Goal: Task Accomplishment & Management: Manage account settings

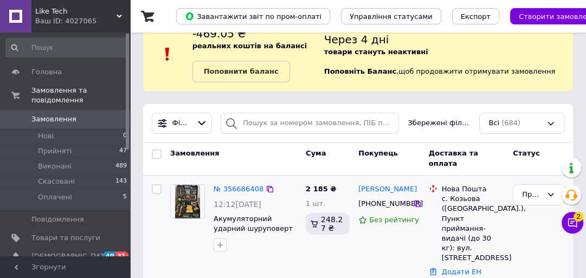
scroll to position [43, 0]
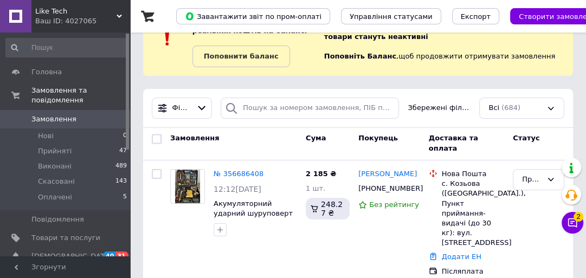
click at [54, 114] on span "Замовлення" at bounding box center [53, 119] width 45 height 10
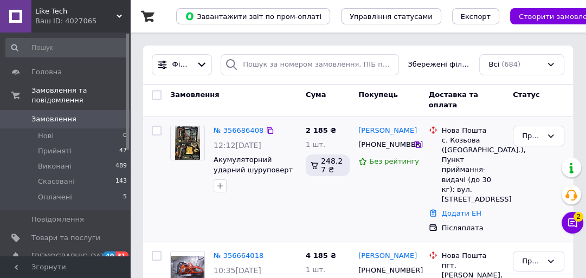
scroll to position [43, 0]
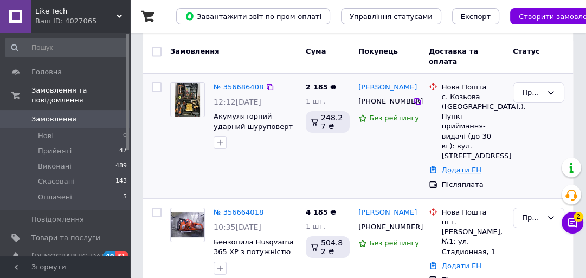
click at [460, 166] on link "Додати ЕН" at bounding box center [461, 170] width 40 height 8
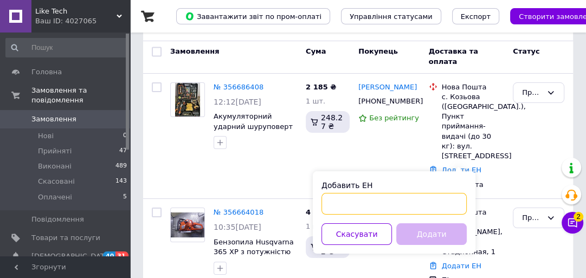
paste input "20451224643113"
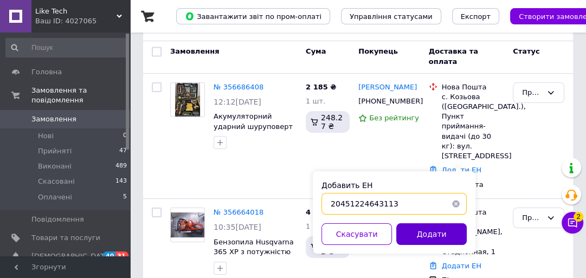
type input "20451224643113"
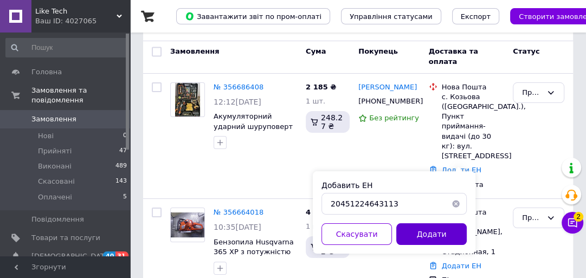
click at [431, 235] on button "Додати" at bounding box center [431, 234] width 70 height 22
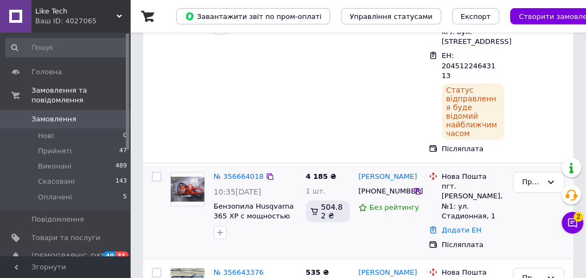
scroll to position [173, 0]
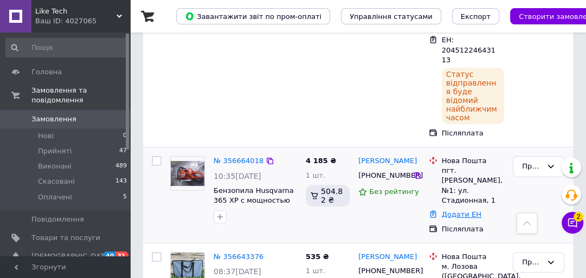
click at [459, 210] on link "Додати ЕН" at bounding box center [461, 214] width 40 height 8
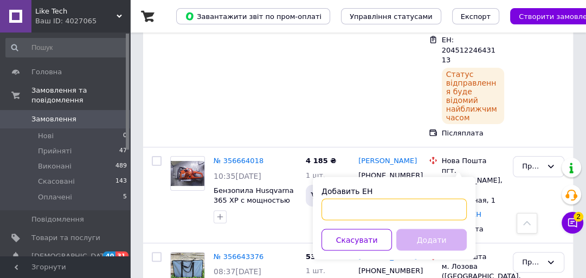
paste input "20451224643118"
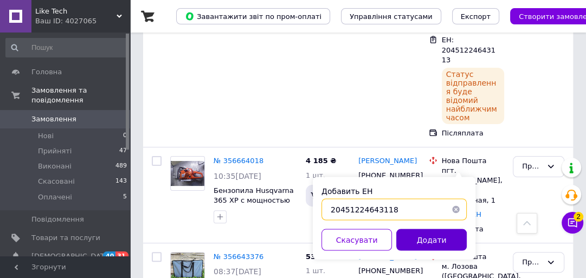
type input "20451224643118"
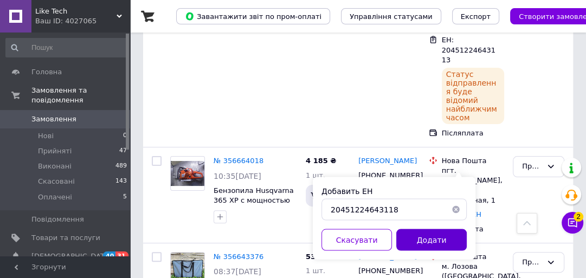
click at [427, 240] on button "Додати" at bounding box center [431, 240] width 70 height 22
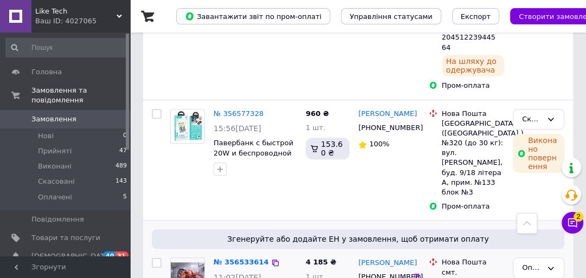
scroll to position [737, 0]
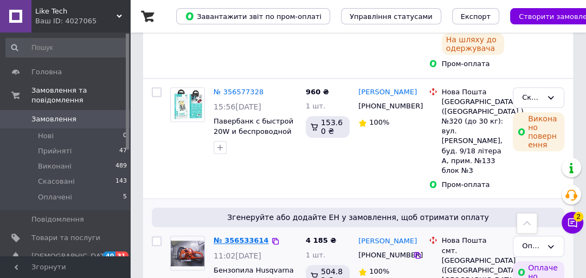
click at [232, 236] on link "№ 356533614" at bounding box center [240, 240] width 55 height 8
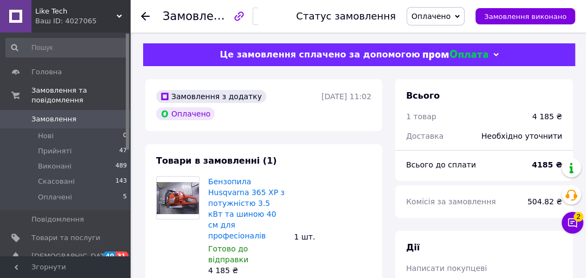
click at [243, 14] on icon "button" at bounding box center [238, 15] width 9 height 9
click at [276, 15] on button "button" at bounding box center [264, 16] width 24 height 17
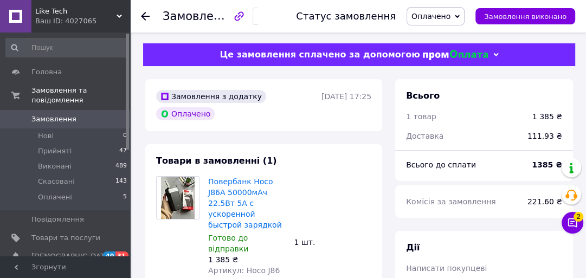
click at [459, 15] on icon at bounding box center [456, 16] width 5 height 5
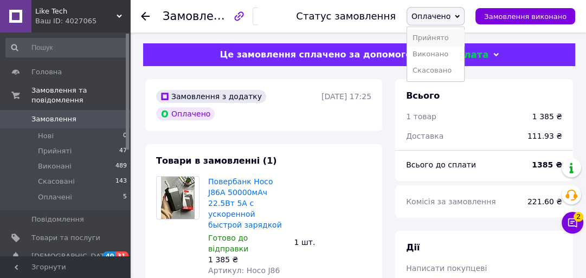
click at [448, 37] on li "Прийнято" at bounding box center [435, 38] width 57 height 16
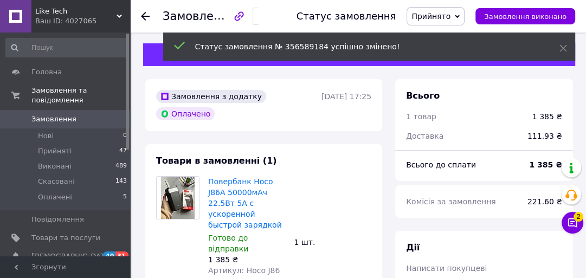
scroll to position [6, 0]
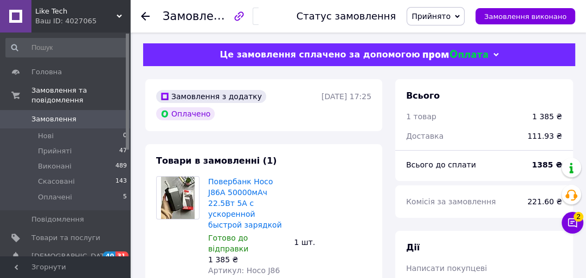
click at [146, 12] on icon at bounding box center [145, 16] width 9 height 9
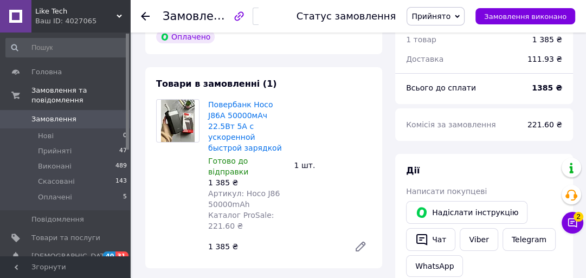
scroll to position [43, 0]
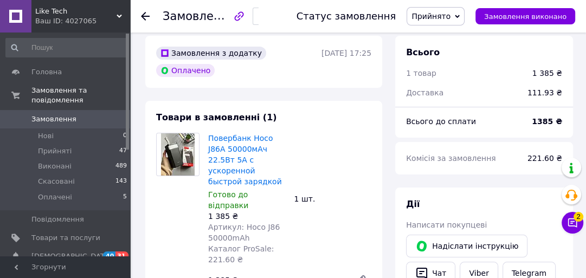
click at [142, 15] on use at bounding box center [145, 16] width 9 height 9
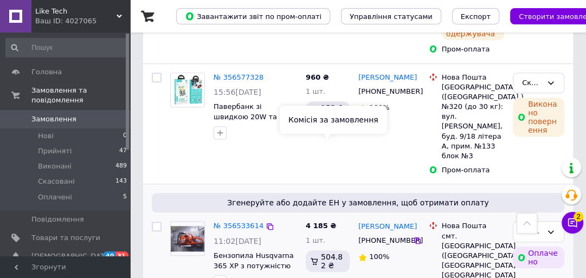
scroll to position [650, 0]
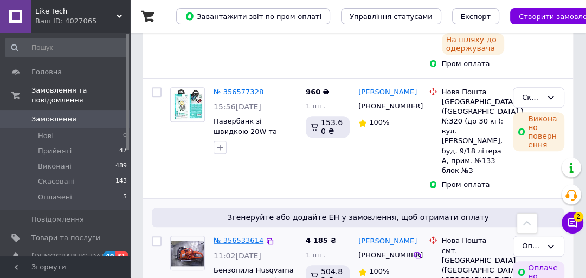
click at [240, 236] on link "№ 356533614" at bounding box center [238, 240] width 50 height 8
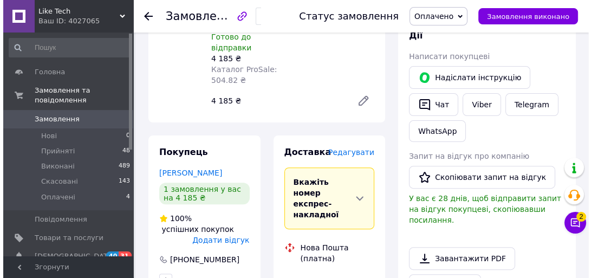
scroll to position [217, 0]
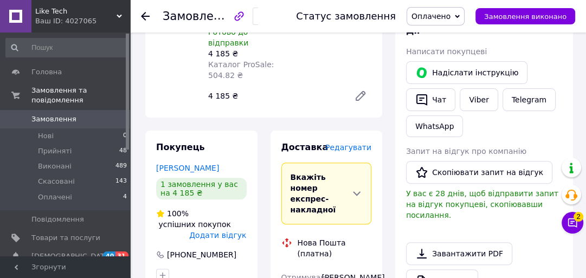
click at [352, 143] on span "Редагувати" at bounding box center [348, 147] width 46 height 9
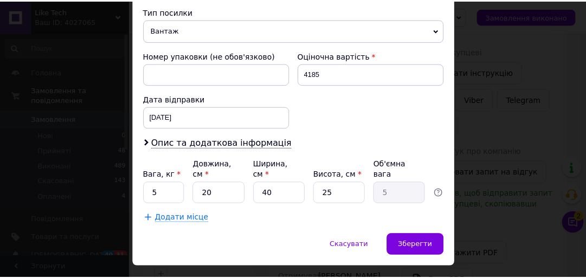
scroll to position [461, 0]
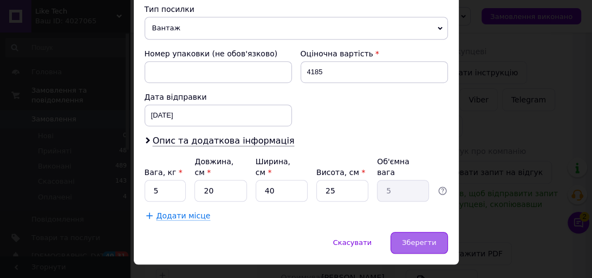
click at [404, 232] on div "Зберегти" at bounding box center [419, 243] width 57 height 22
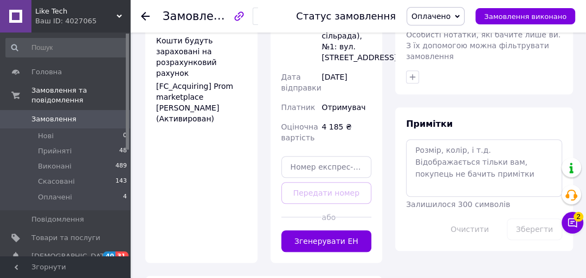
scroll to position [563, 0]
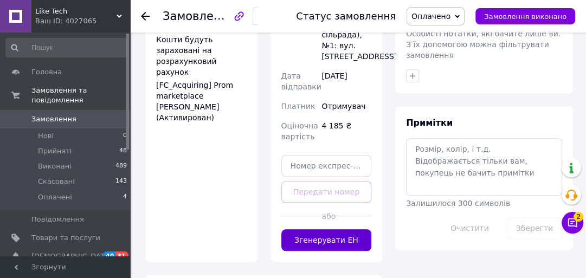
click at [331, 229] on button "Згенерувати ЕН" at bounding box center [326, 240] width 90 height 22
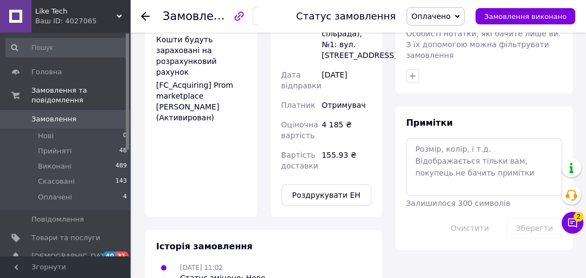
scroll to position [25, 0]
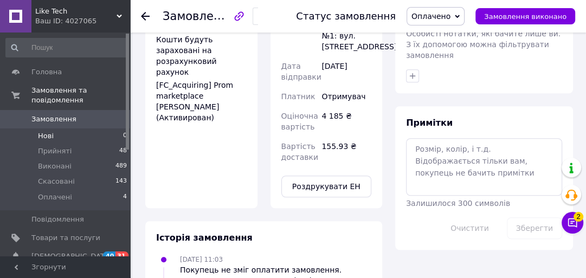
click at [51, 131] on span "Нові" at bounding box center [46, 136] width 16 height 10
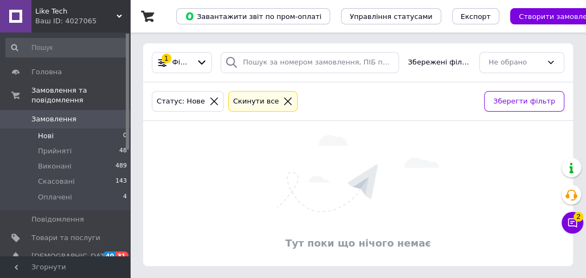
scroll to position [2, 0]
click at [56, 146] on span "Прийняті" at bounding box center [55, 151] width 34 height 10
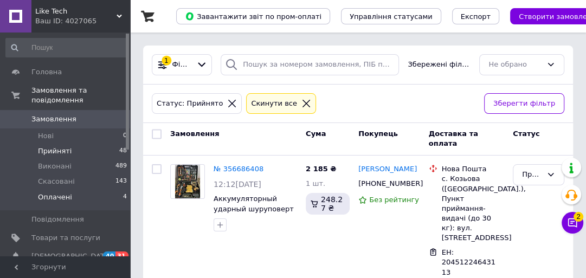
click at [56, 192] on span "Оплачені" at bounding box center [55, 197] width 34 height 10
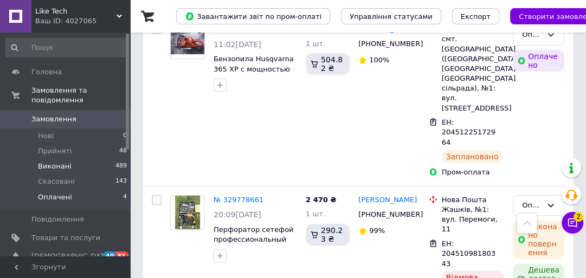
scroll to position [167, 0]
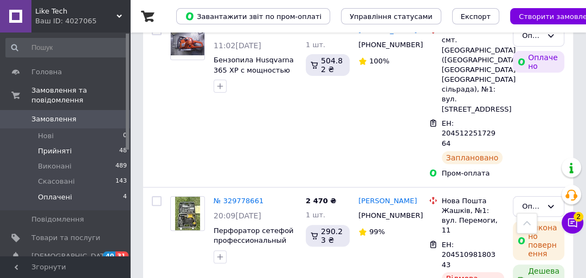
click at [58, 146] on span "Прийняті" at bounding box center [55, 151] width 34 height 10
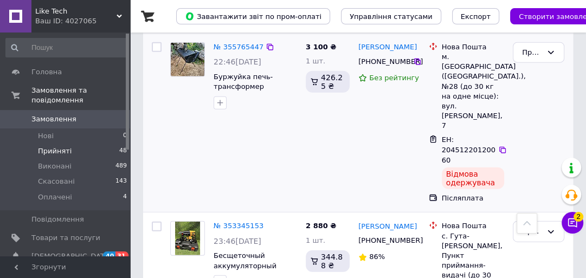
scroll to position [1863, 0]
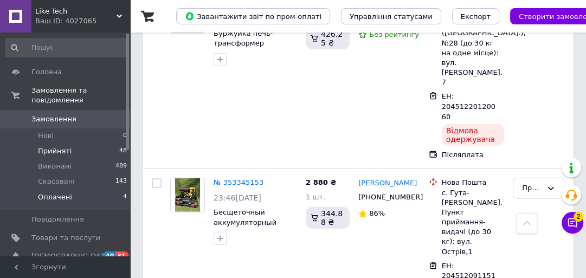
click at [55, 192] on span "Оплачені" at bounding box center [55, 197] width 34 height 10
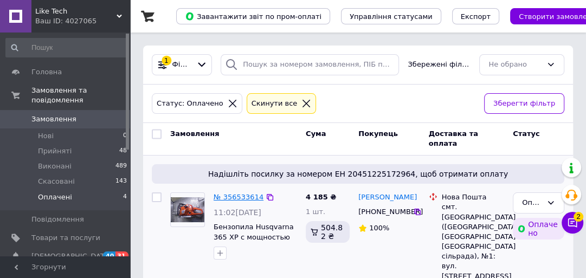
click at [236, 196] on link "№ 356533614" at bounding box center [238, 197] width 50 height 8
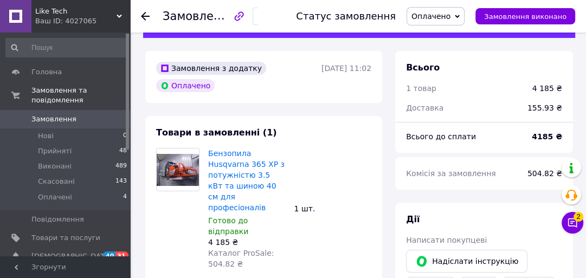
scroll to position [43, 0]
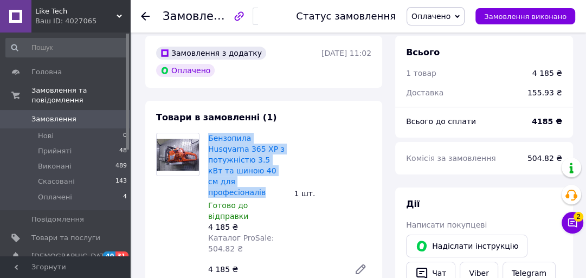
drag, startPoint x: 204, startPoint y: 133, endPoint x: 284, endPoint y: 175, distance: 90.1
click at [284, 175] on div "Бензопила Husqvarna 365 XP з потужністю 3.5 кВт та шиною 40 см для професіоналі…" at bounding box center [247, 194] width 86 height 126
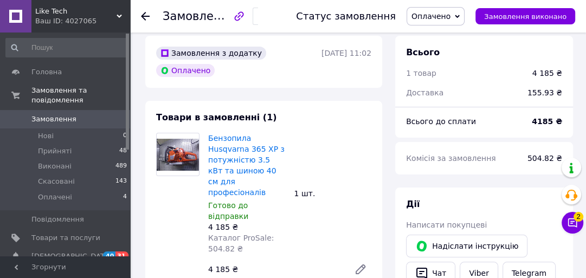
drag, startPoint x: 234, startPoint y: 165, endPoint x: 310, endPoint y: 197, distance: 83.0
click at [310, 204] on div "Бензопила Husqvarna 365 XP з потужністю 3.5 кВт та шиною 40 см для професіоналі…" at bounding box center [290, 207] width 172 height 152
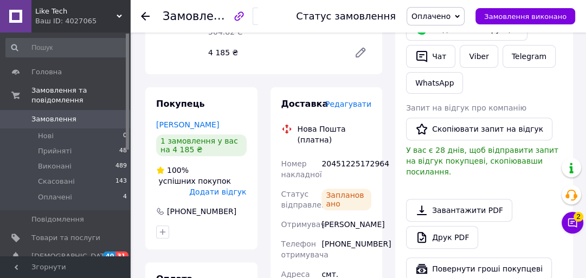
scroll to position [87, 0]
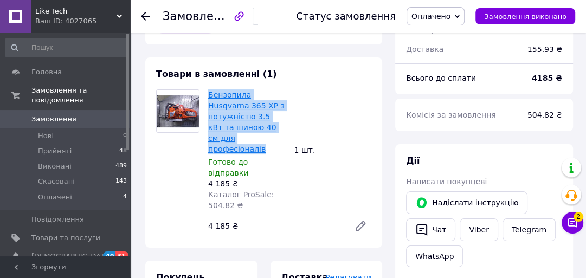
drag, startPoint x: 205, startPoint y: 91, endPoint x: 226, endPoint y: 110, distance: 28.4
click at [282, 131] on div "Бензопила Husqvarna 365 XP з потужністю 3.5 кВт та шиною 40 см для професіоналі…" at bounding box center [247, 150] width 86 height 126
copy link "Бензопила Husqvarna 365 XP з потужністю 3.5 кВт та шиною 40 см для професіоналів"
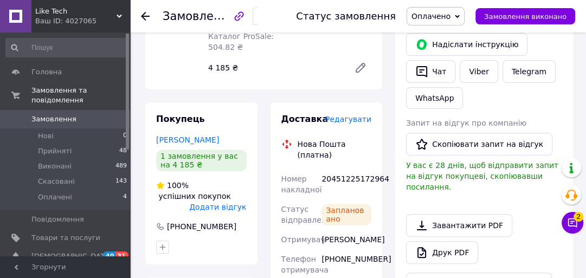
scroll to position [260, 0]
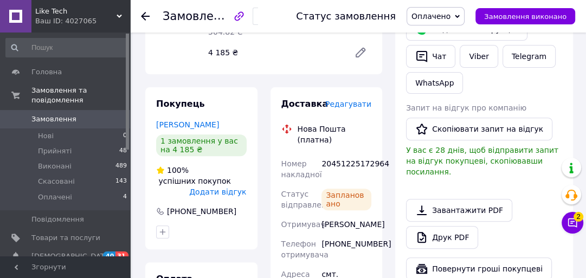
drag, startPoint x: 320, startPoint y: 175, endPoint x: 353, endPoint y: 191, distance: 36.6
click at [353, 214] on div "[PERSON_NAME]" at bounding box center [346, 223] width 54 height 19
copy div "[PERSON_NAME]"
drag, startPoint x: 379, startPoint y: 210, endPoint x: 321, endPoint y: 213, distance: 58.0
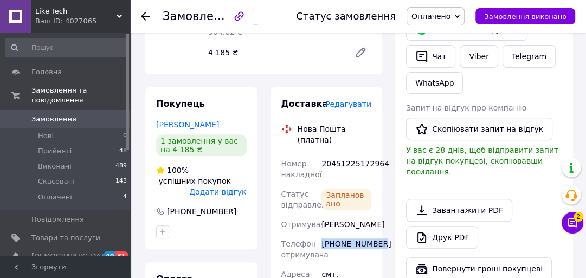
copy div "[PHONE_NUMBER]"
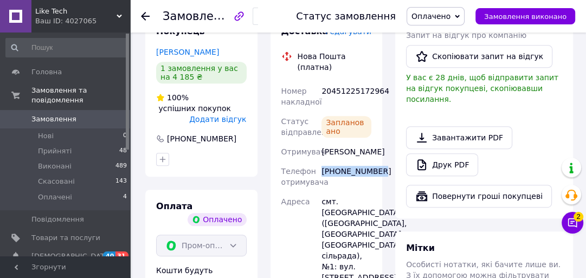
scroll to position [347, 0]
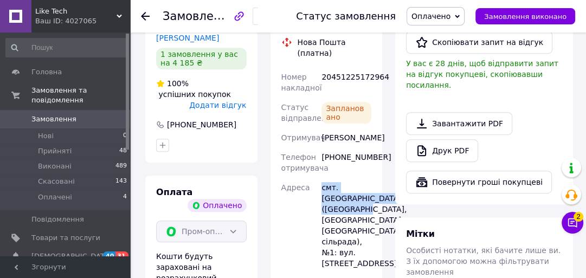
drag, startPoint x: 320, startPoint y: 153, endPoint x: 337, endPoint y: 189, distance: 40.0
click at [337, 189] on div "смт. [GEOGRAPHIC_DATA] ([GEOGRAPHIC_DATA], [GEOGRAPHIC_DATA]. [GEOGRAPHIC_DATA]…" at bounding box center [346, 225] width 54 height 95
copy div "смт. [GEOGRAPHIC_DATA] ([GEOGRAPHIC_DATA],"
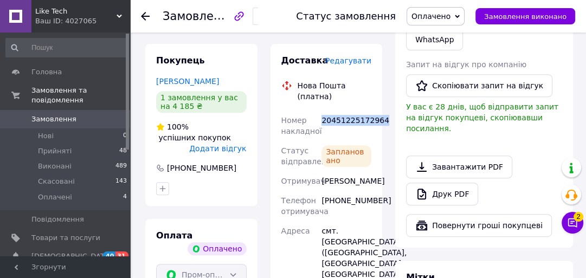
drag, startPoint x: 377, startPoint y: 74, endPoint x: 323, endPoint y: 80, distance: 54.5
click at [323, 110] on div "20451225172964" at bounding box center [346, 125] width 54 height 30
copy div "20451225172964"
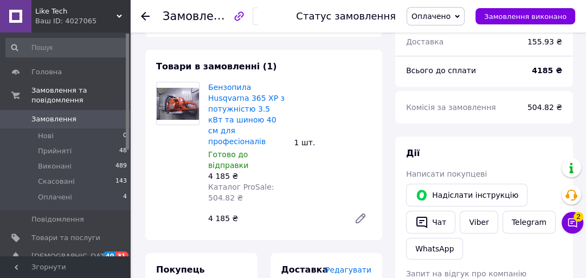
scroll to position [87, 0]
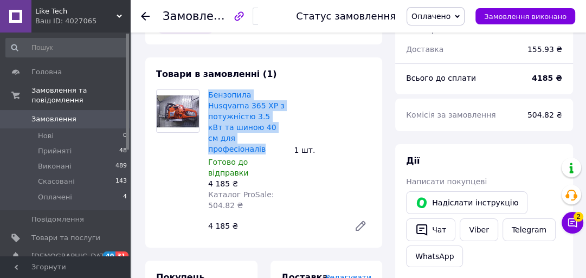
drag, startPoint x: 207, startPoint y: 89, endPoint x: 284, endPoint y: 128, distance: 86.0
click at [284, 128] on div "Бензопила Husqvarna 365 XP з потужністю 3.5 кВт та шиною 40 см для професіоналі…" at bounding box center [247, 150] width 86 height 126
copy link "Бензопила Husqvarna 365 XP з потужністю 3.5 кВт та шиною 40 см для професіоналів"
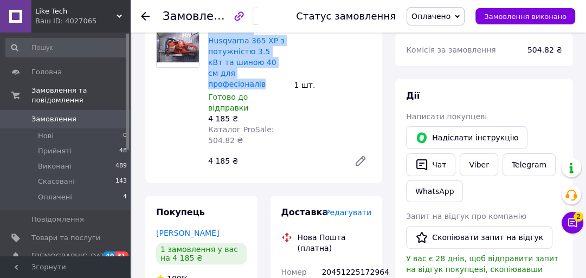
scroll to position [173, 0]
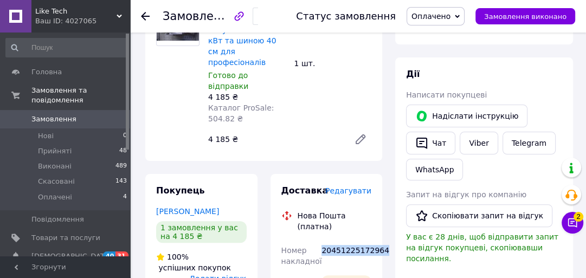
drag, startPoint x: 318, startPoint y: 206, endPoint x: 373, endPoint y: 208, distance: 54.7
copy div "20451225172964"
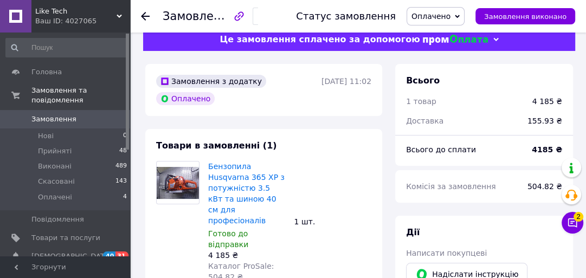
scroll to position [0, 0]
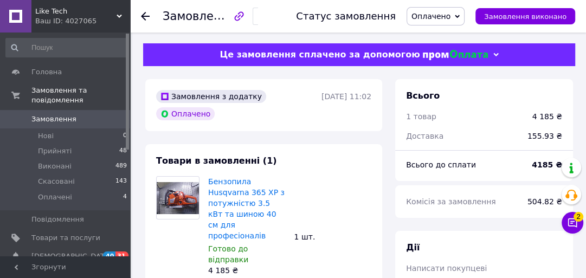
click at [62, 114] on span "Замовлення" at bounding box center [53, 119] width 45 height 10
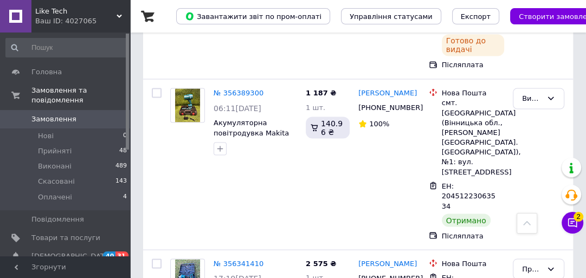
scroll to position [1387, 0]
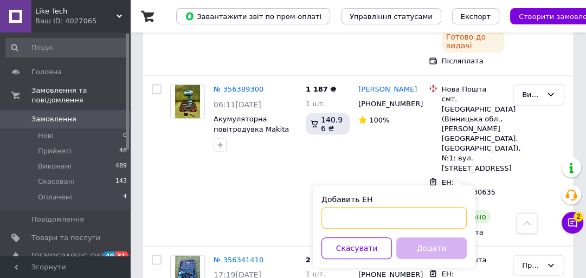
drag, startPoint x: 450, startPoint y: 175, endPoint x: 399, endPoint y: 217, distance: 65.1
paste input "20451224343009"
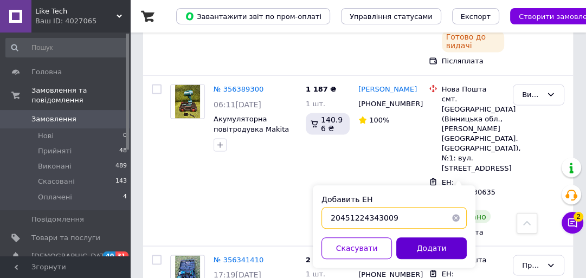
type input "20451224343009"
click at [433, 248] on button "Додати" at bounding box center [431, 248] width 70 height 22
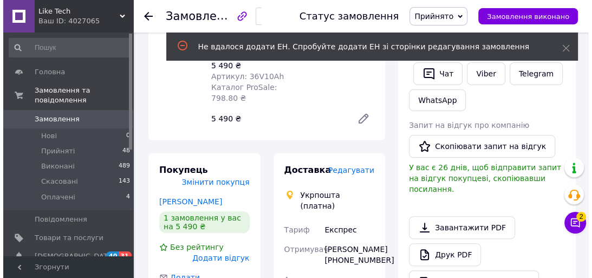
scroll to position [217, 0]
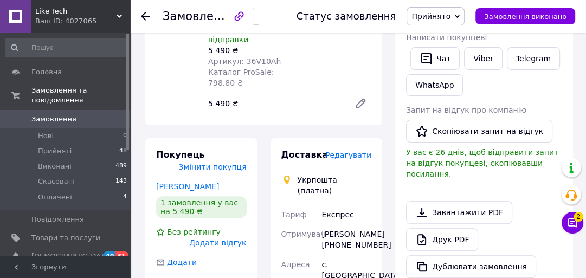
click at [357, 151] on span "Редагувати" at bounding box center [348, 155] width 46 height 9
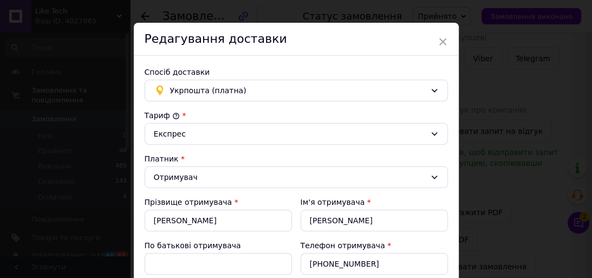
scroll to position [43, 0]
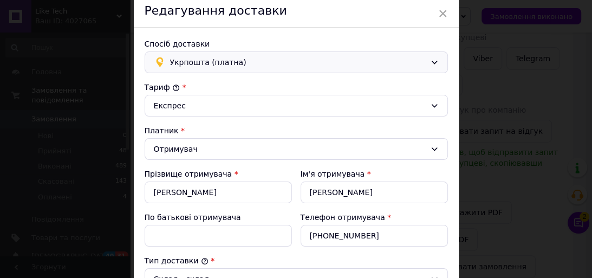
click at [434, 61] on icon at bounding box center [434, 62] width 9 height 9
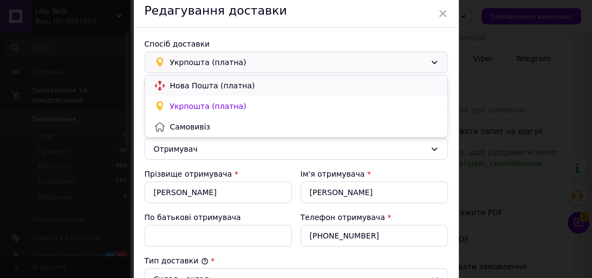
click at [304, 84] on span "Нова Пошта (платна)" at bounding box center [304, 85] width 269 height 11
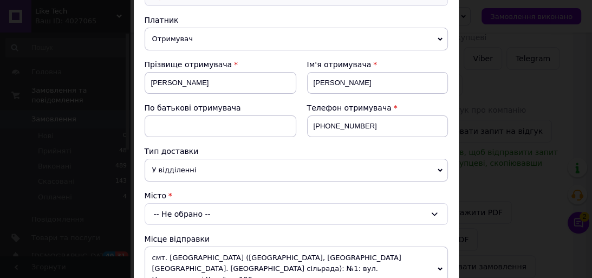
scroll to position [130, 0]
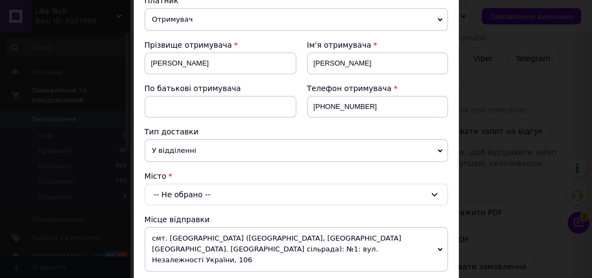
click at [284, 193] on div "-- Не обрано --" at bounding box center [296, 195] width 303 height 22
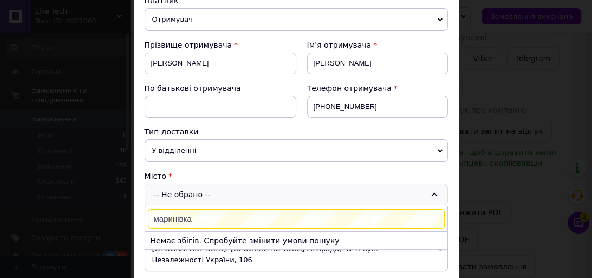
type input "маринівка"
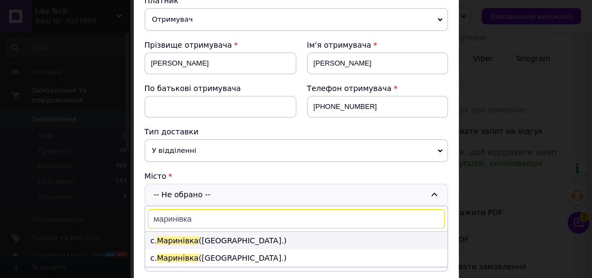
click at [264, 238] on li "с. [GEOGRAPHIC_DATA] ([GEOGRAPHIC_DATA].)" at bounding box center [296, 240] width 302 height 17
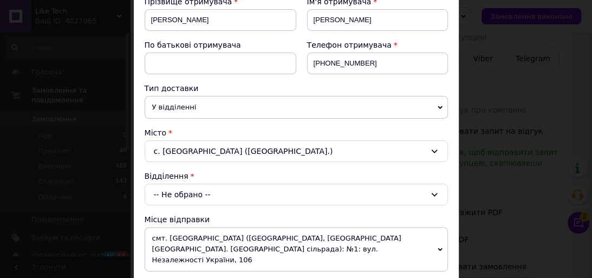
scroll to position [217, 0]
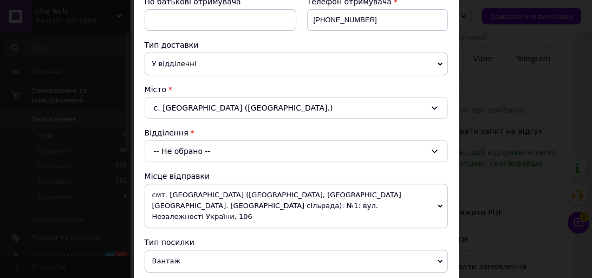
click at [253, 152] on div "-- Не обрано --" at bounding box center [296, 151] width 303 height 22
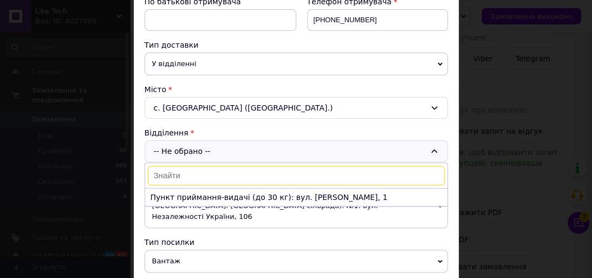
click at [284, 110] on div "с. [GEOGRAPHIC_DATA] ([GEOGRAPHIC_DATA].)" at bounding box center [296, 108] width 303 height 22
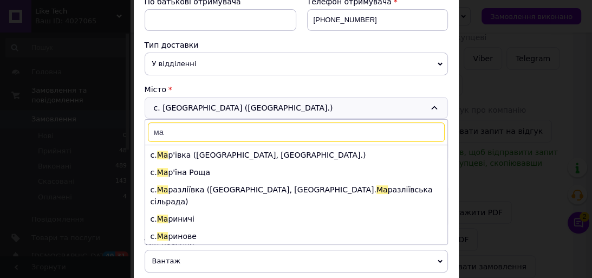
scroll to position [4057, 0]
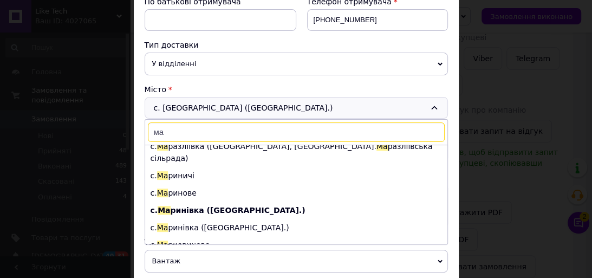
type input "ма"
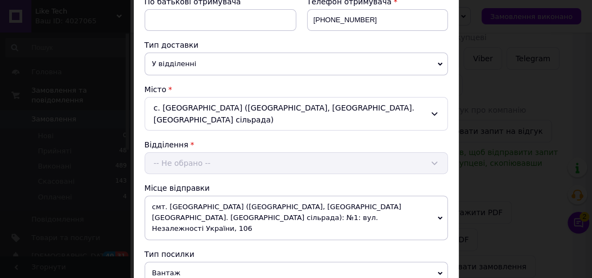
click at [182, 153] on div "Відділення -- Не обрано --" at bounding box center [296, 156] width 303 height 35
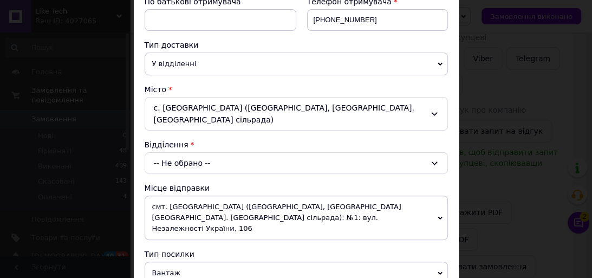
click at [432, 159] on icon at bounding box center [434, 163] width 9 height 9
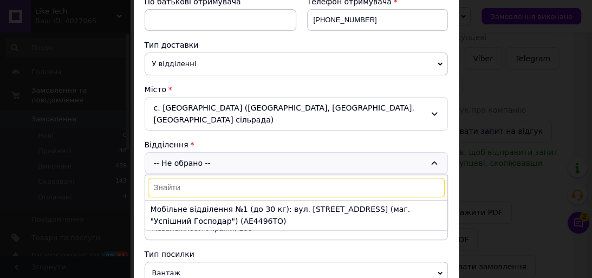
click at [290, 203] on li "Мобільне відділення №1 (до 30 кг): вул. [STREET_ADDRESS] (маг. "Успішний Господ…" at bounding box center [296, 214] width 302 height 29
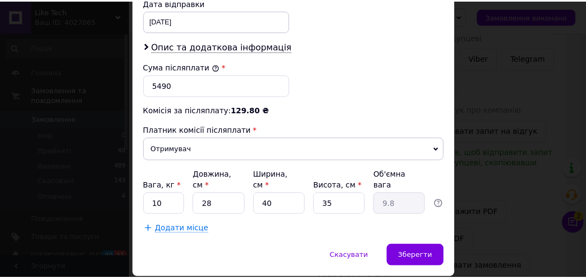
scroll to position [568, 0]
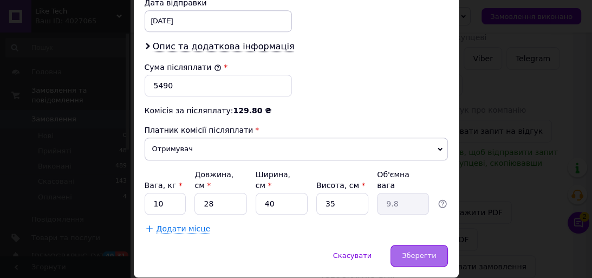
click at [409, 251] on span "Зберегти" at bounding box center [419, 255] width 34 height 8
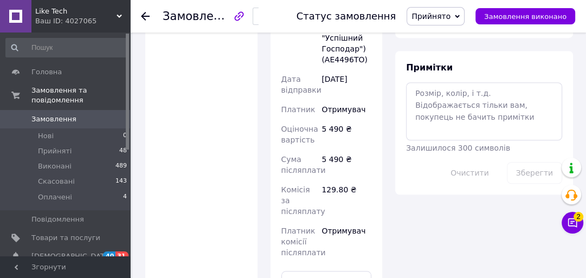
scroll to position [650, 0]
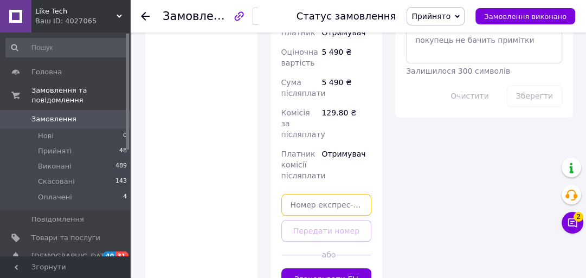
click at [334, 194] on input "text" at bounding box center [326, 205] width 90 height 22
paste input "20451224343009"
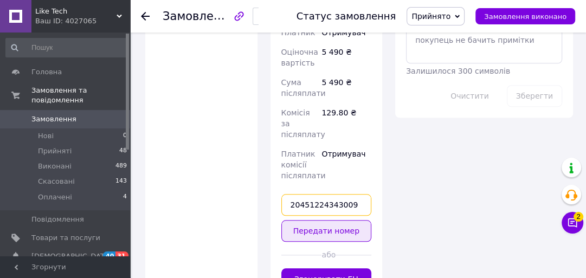
type input "20451224343009"
click at [329, 220] on button "Передати номер" at bounding box center [326, 231] width 90 height 22
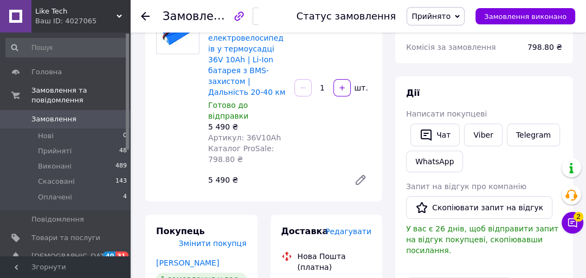
scroll to position [78, 0]
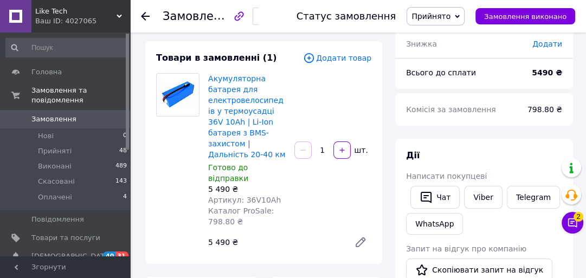
click at [145, 16] on use at bounding box center [145, 16] width 9 height 9
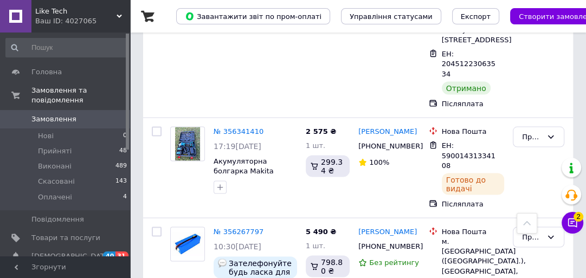
scroll to position [1517, 0]
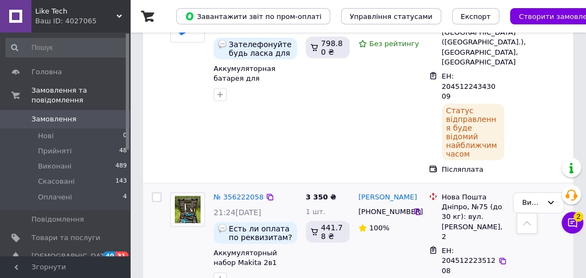
scroll to position [1748, 0]
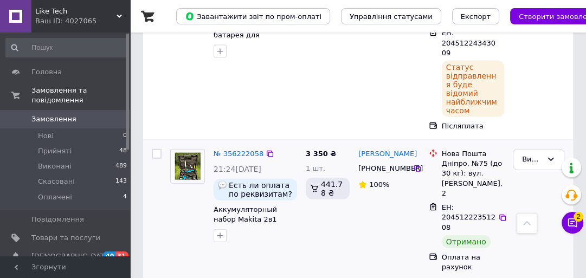
drag, startPoint x: 490, startPoint y: 212, endPoint x: 442, endPoint y: 213, distance: 47.7
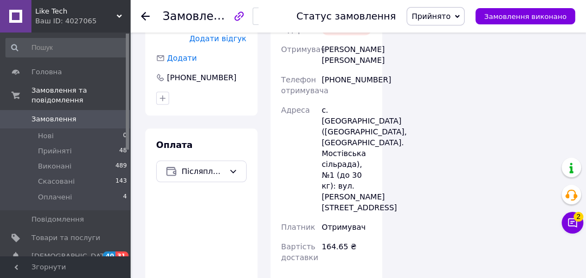
scroll to position [774, 0]
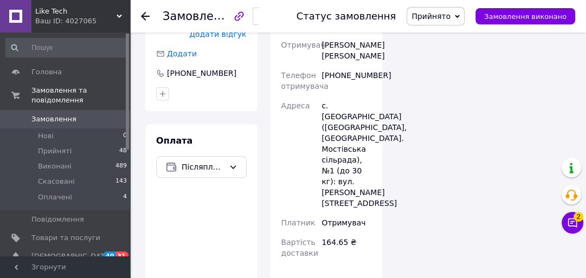
click at [144, 15] on icon at bounding box center [145, 16] width 9 height 9
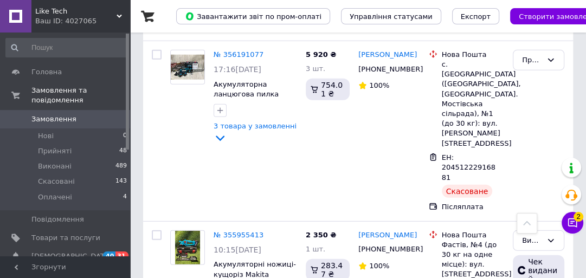
scroll to position [2123, 0]
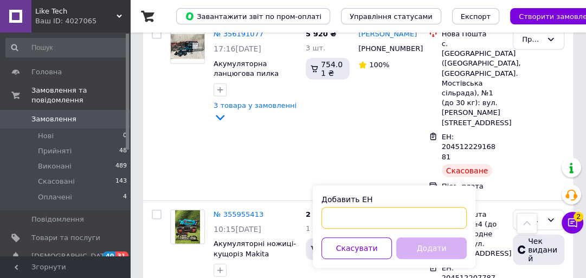
paste input "20451221068986"
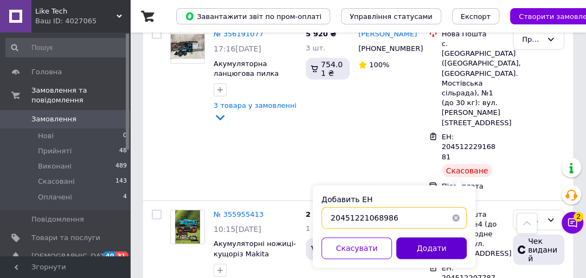
type input "20451221068986"
click at [419, 251] on button "Додати" at bounding box center [431, 248] width 70 height 22
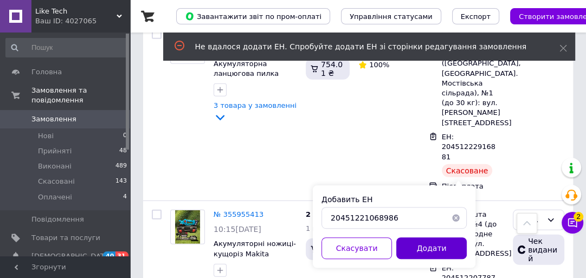
click at [417, 246] on button "Додати" at bounding box center [431, 248] width 70 height 22
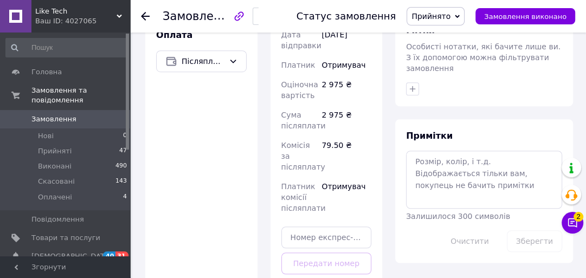
scroll to position [520, 0]
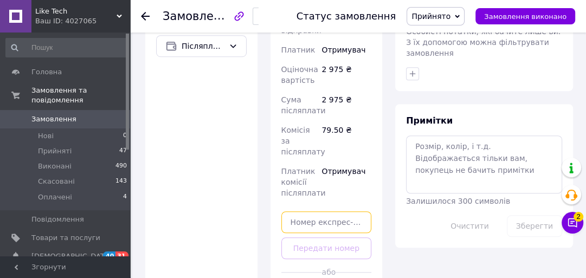
click at [314, 214] on input "text" at bounding box center [326, 222] width 90 height 22
paste input "20451221068986"
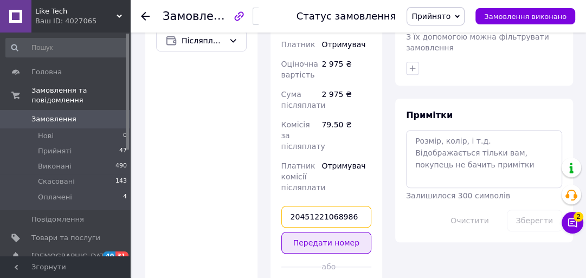
scroll to position [563, 0]
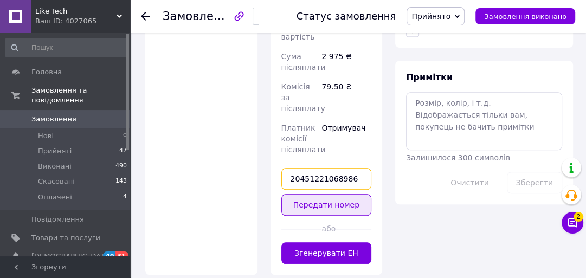
type input "20451221068986"
click at [333, 196] on button "Передати номер" at bounding box center [326, 205] width 90 height 22
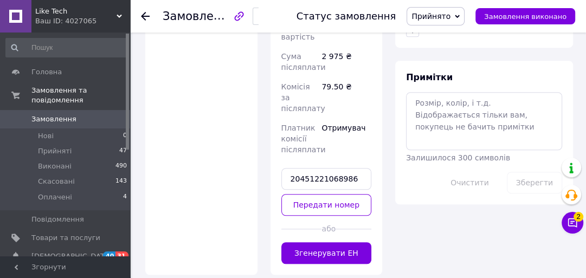
click at [142, 14] on icon at bounding box center [145, 16] width 9 height 9
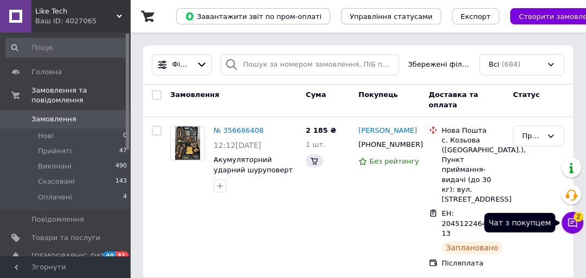
click at [574, 220] on button "Чат з покупцем 2" at bounding box center [572, 223] width 22 height 22
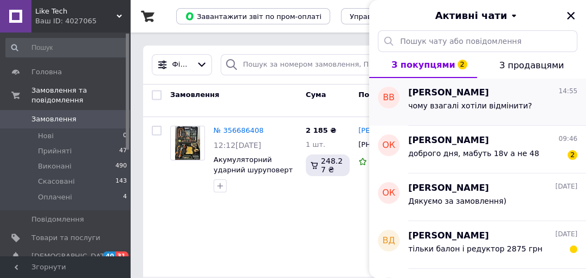
click at [468, 104] on span "чому взагалі хотіли відмінити?" at bounding box center [469, 105] width 123 height 9
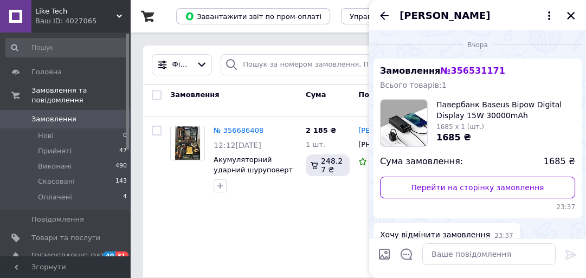
scroll to position [156, 0]
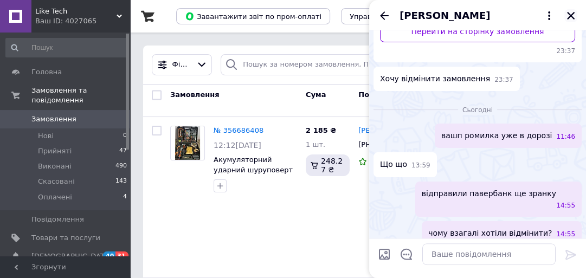
click at [570, 13] on icon "Закрити" at bounding box center [570, 16] width 10 height 10
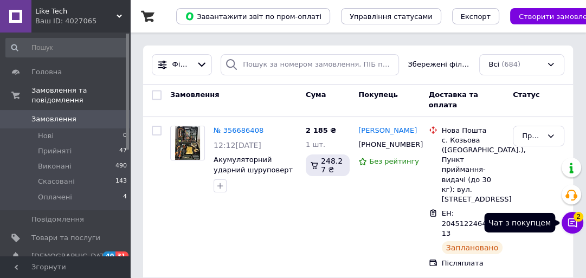
click at [576, 220] on span "2" at bounding box center [578, 217] width 10 height 10
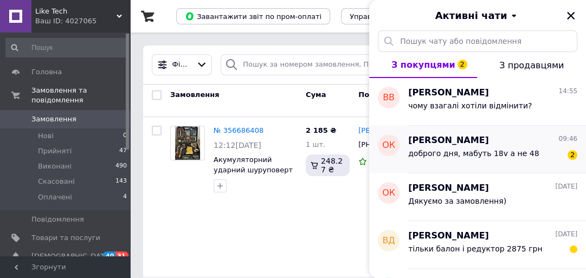
click at [471, 155] on span "доброго дня, мабуть 18v а не 48" at bounding box center [473, 153] width 131 height 9
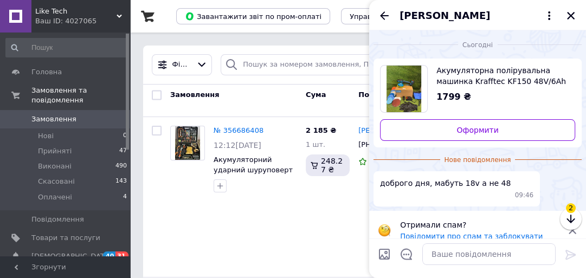
scroll to position [2, 0]
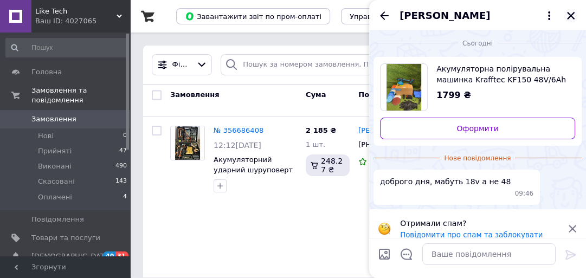
click at [570, 15] on icon "Закрити" at bounding box center [571, 16] width 8 height 8
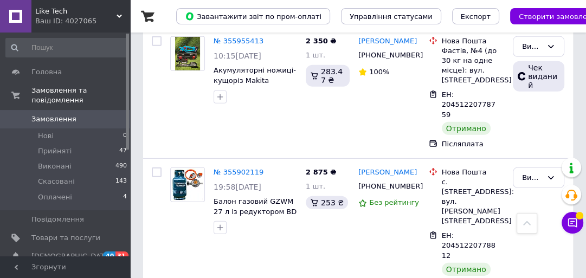
scroll to position [2326, 0]
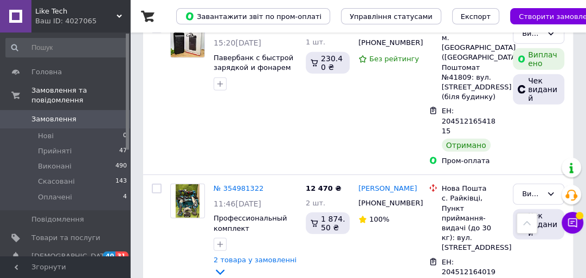
scroll to position [2299, 0]
